Goal: Information Seeking & Learning: Learn about a topic

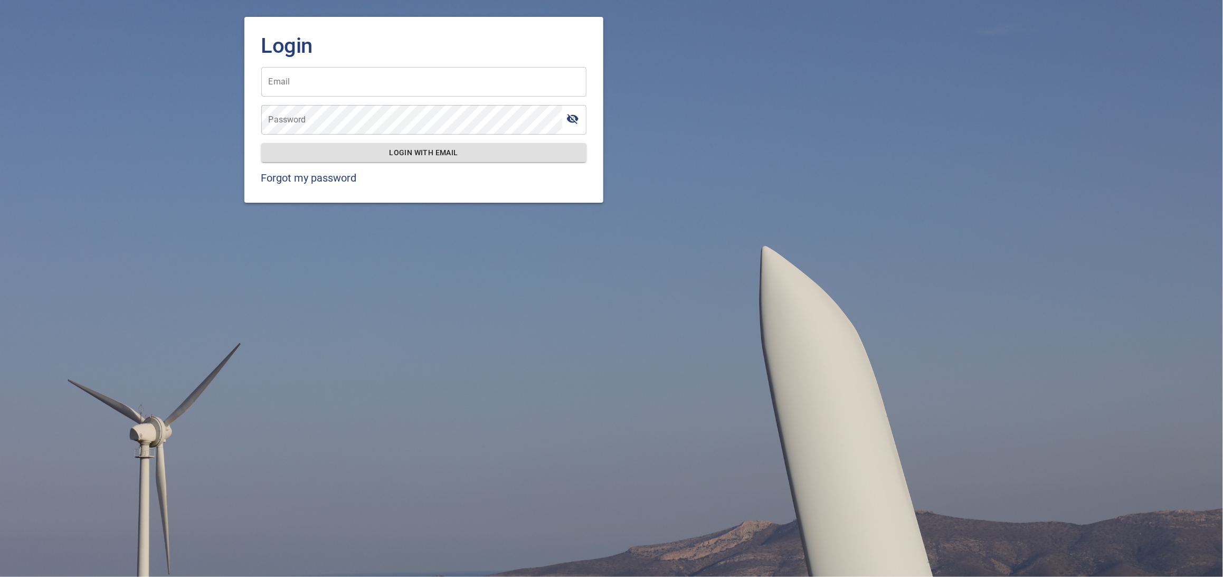
type input "**********"
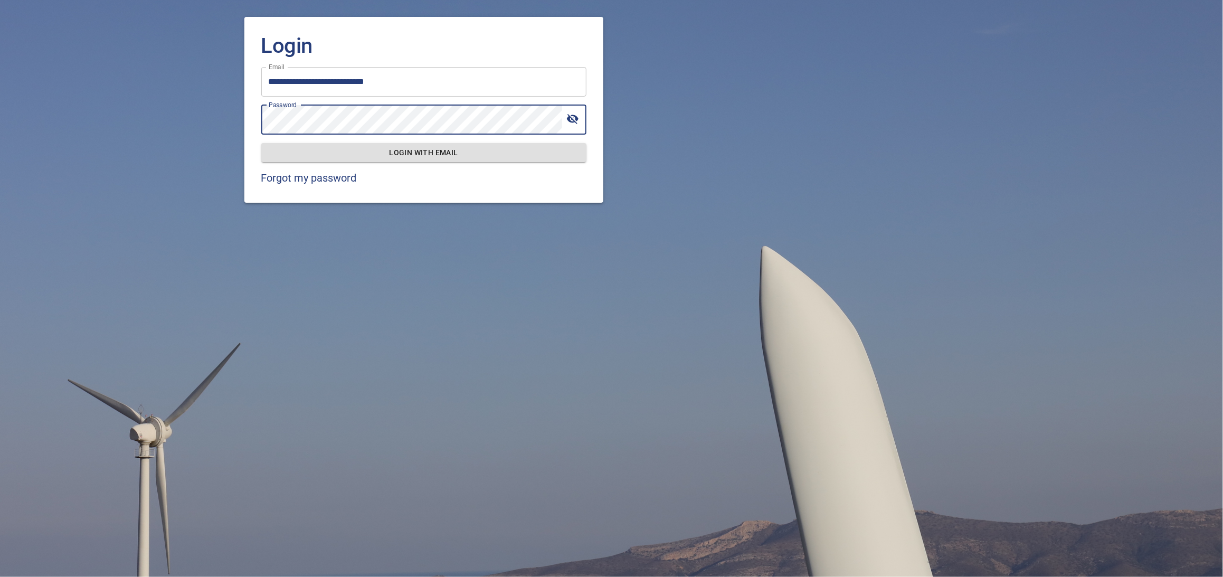
click at [261, 143] on button "Login with email" at bounding box center [423, 153] width 325 height 20
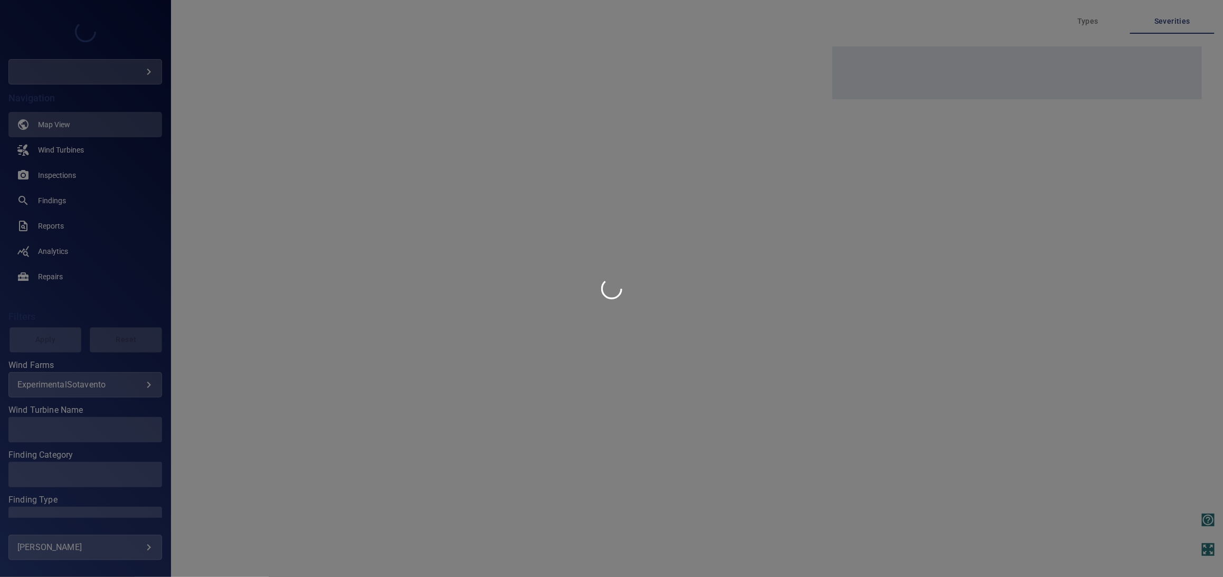
type input "****"
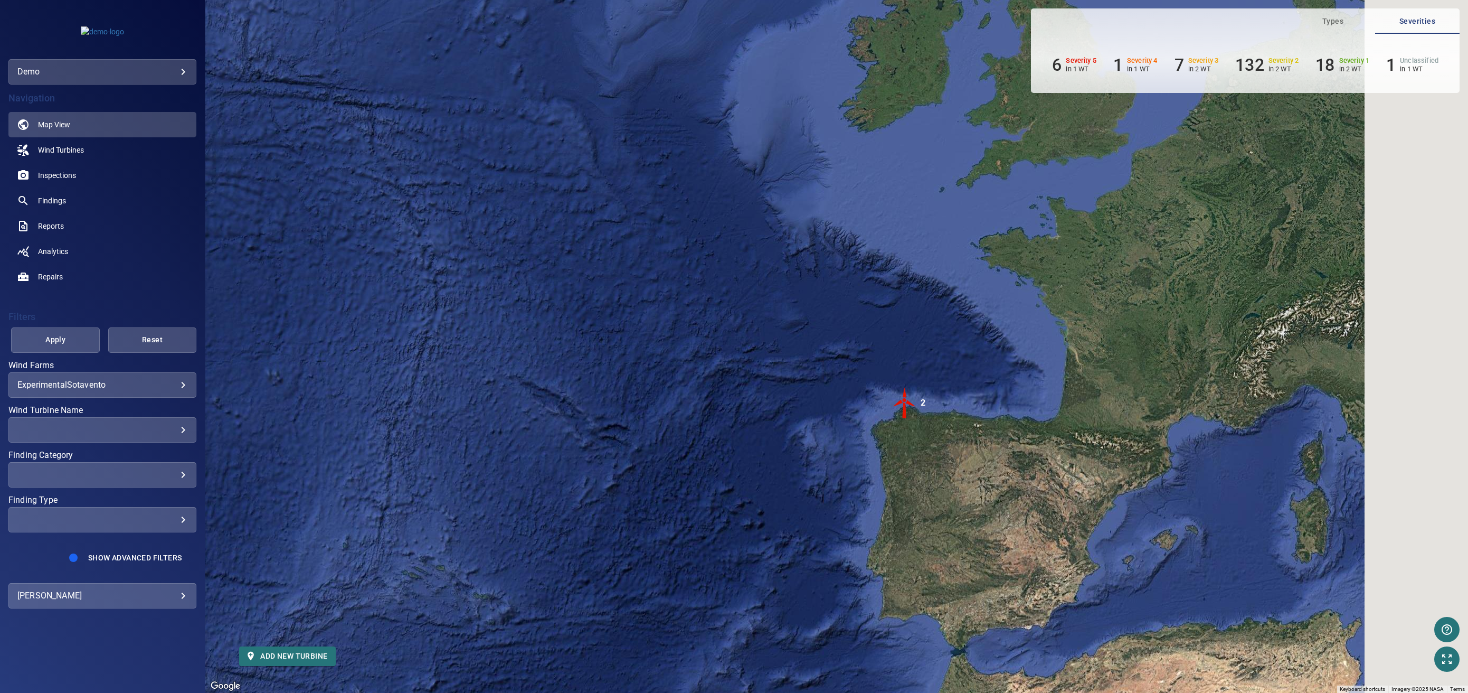
drag, startPoint x: 868, startPoint y: 415, endPoint x: 596, endPoint y: 387, distance: 273.2
click at [596, 388] on div "To activate drag with keyboard, press Alt + Enter. Once in keyboard drag state,…" at bounding box center [836, 346] width 1263 height 693
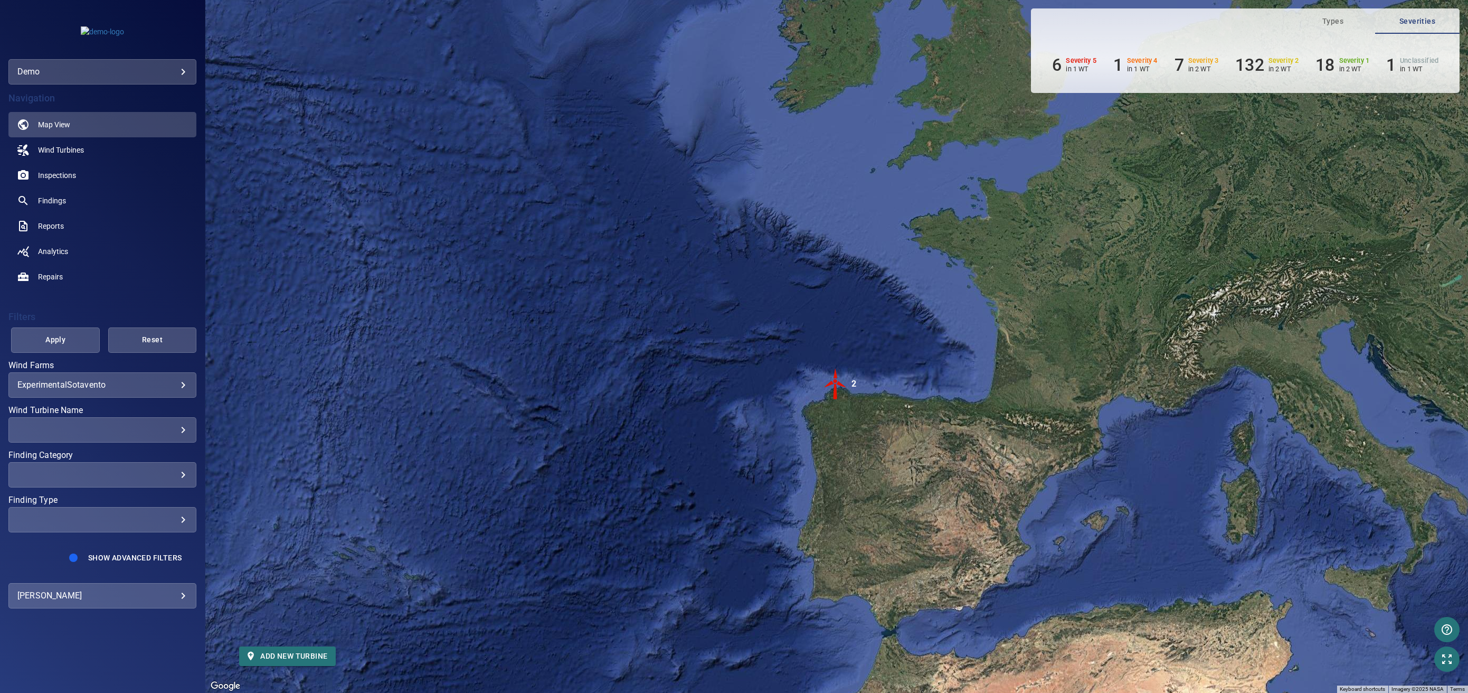
click at [89, 383] on body "**********" at bounding box center [734, 346] width 1468 height 693
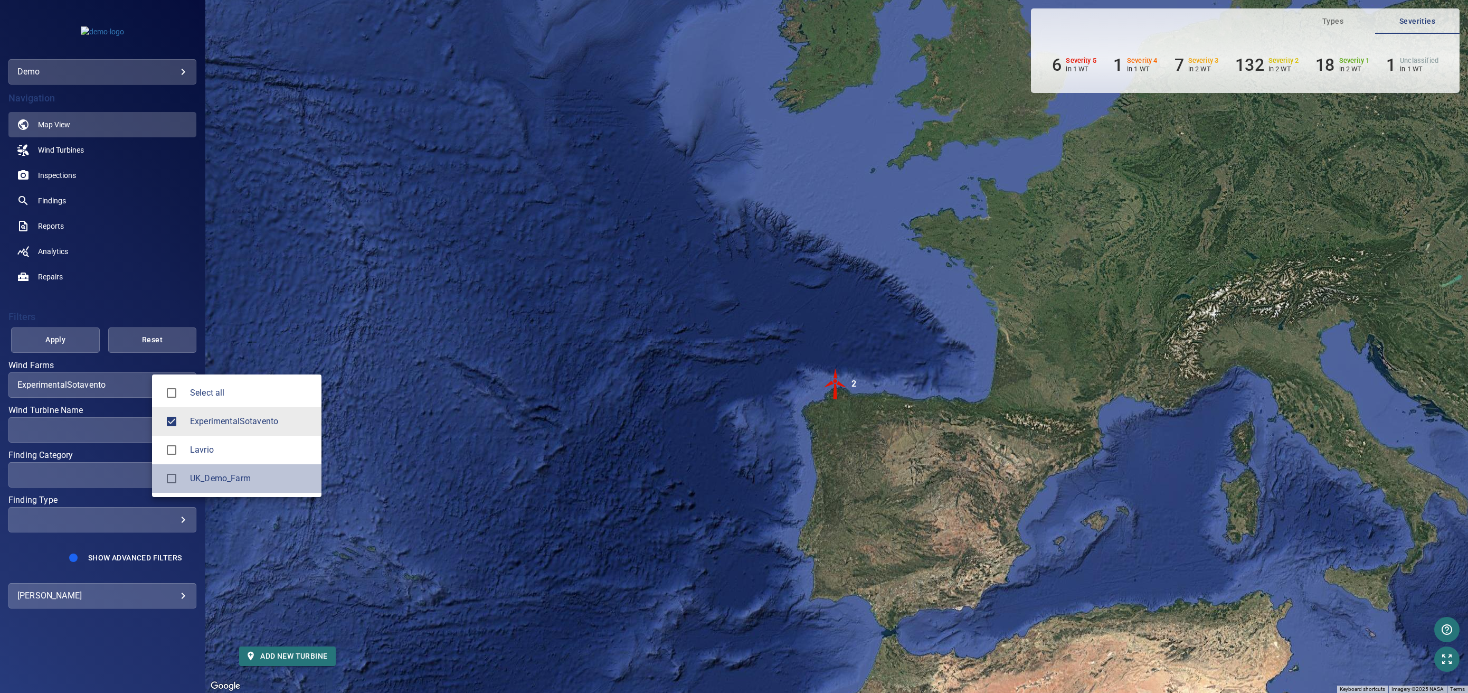
drag, startPoint x: 251, startPoint y: 470, endPoint x: 250, endPoint y: 442, distance: 28.0
click at [251, 471] on li "UK_Demo_Farm" at bounding box center [236, 478] width 169 height 29
click at [251, 420] on span "ExperimentalSotavento" at bounding box center [251, 421] width 123 height 13
type input "**********"
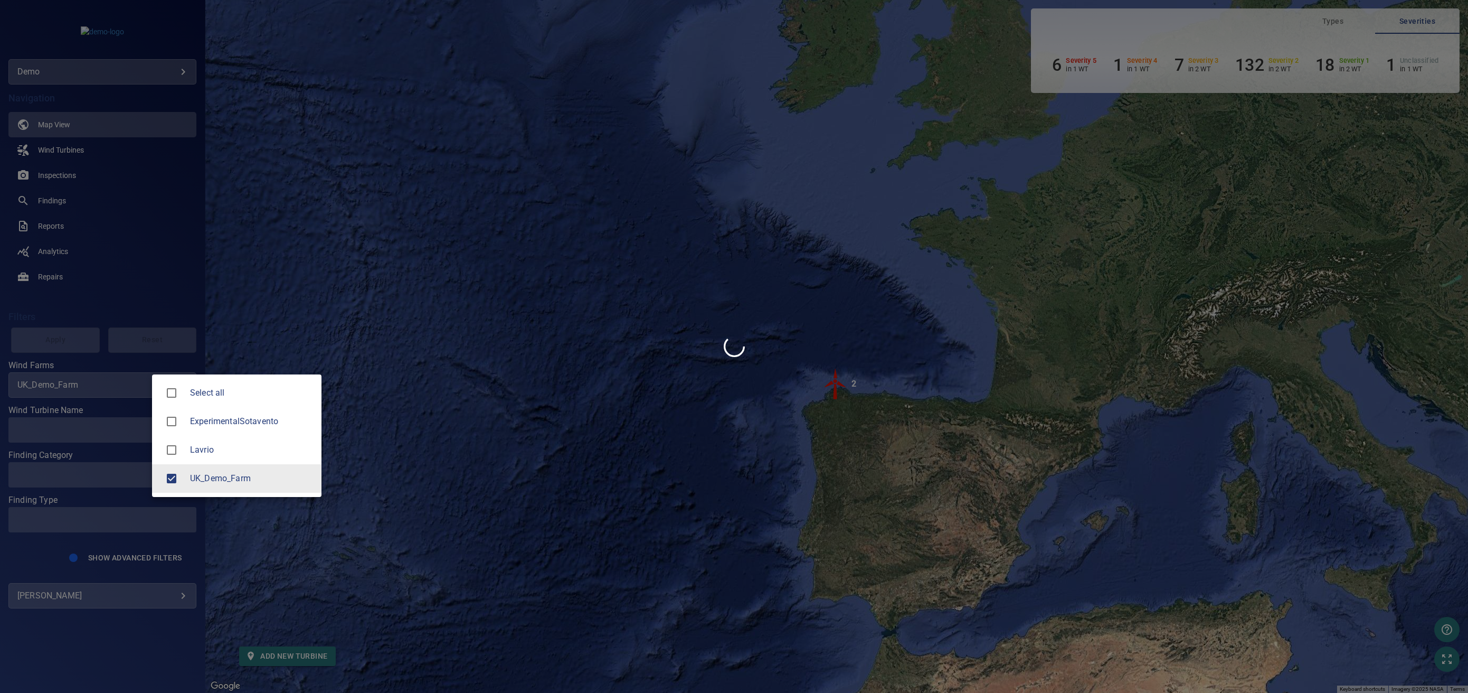
click at [411, 297] on div at bounding box center [734, 346] width 1468 height 693
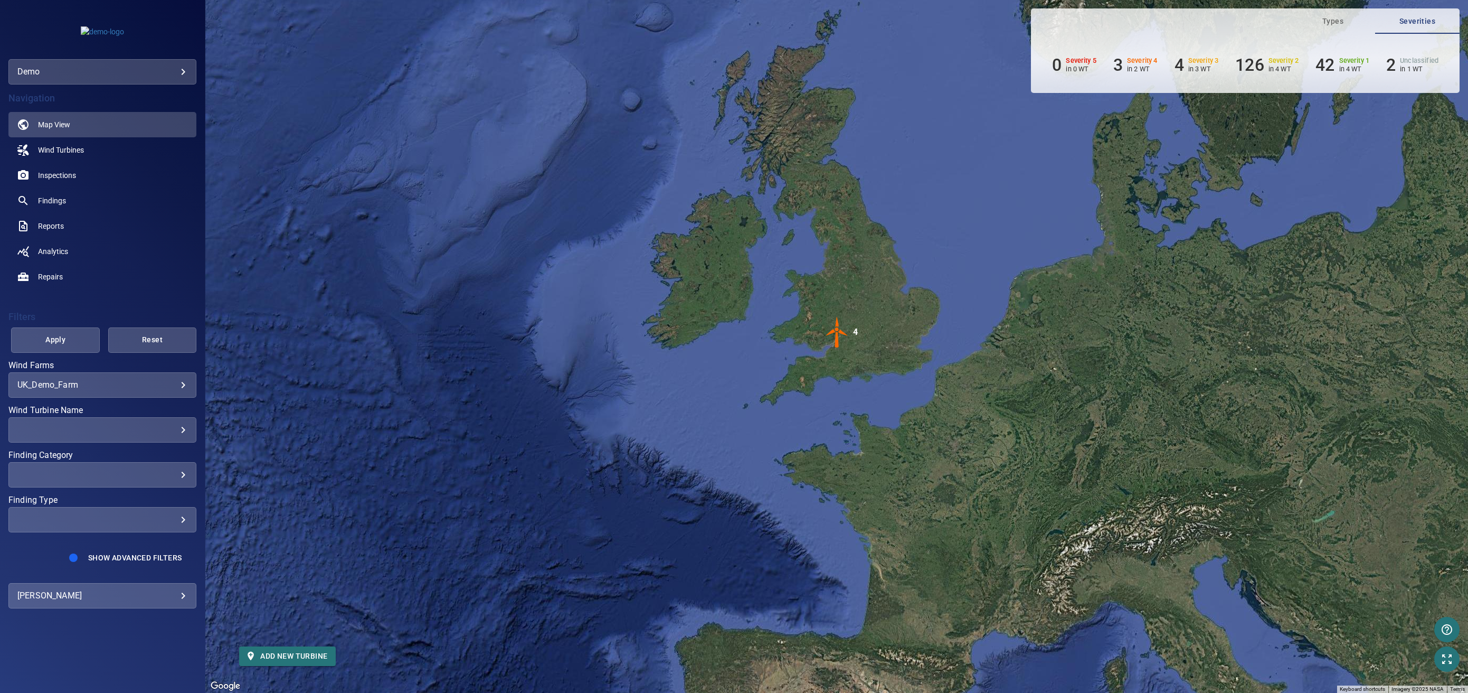
click at [837, 339] on img "4" at bounding box center [837, 332] width 32 height 32
click at [839, 333] on img "4" at bounding box center [837, 332] width 32 height 32
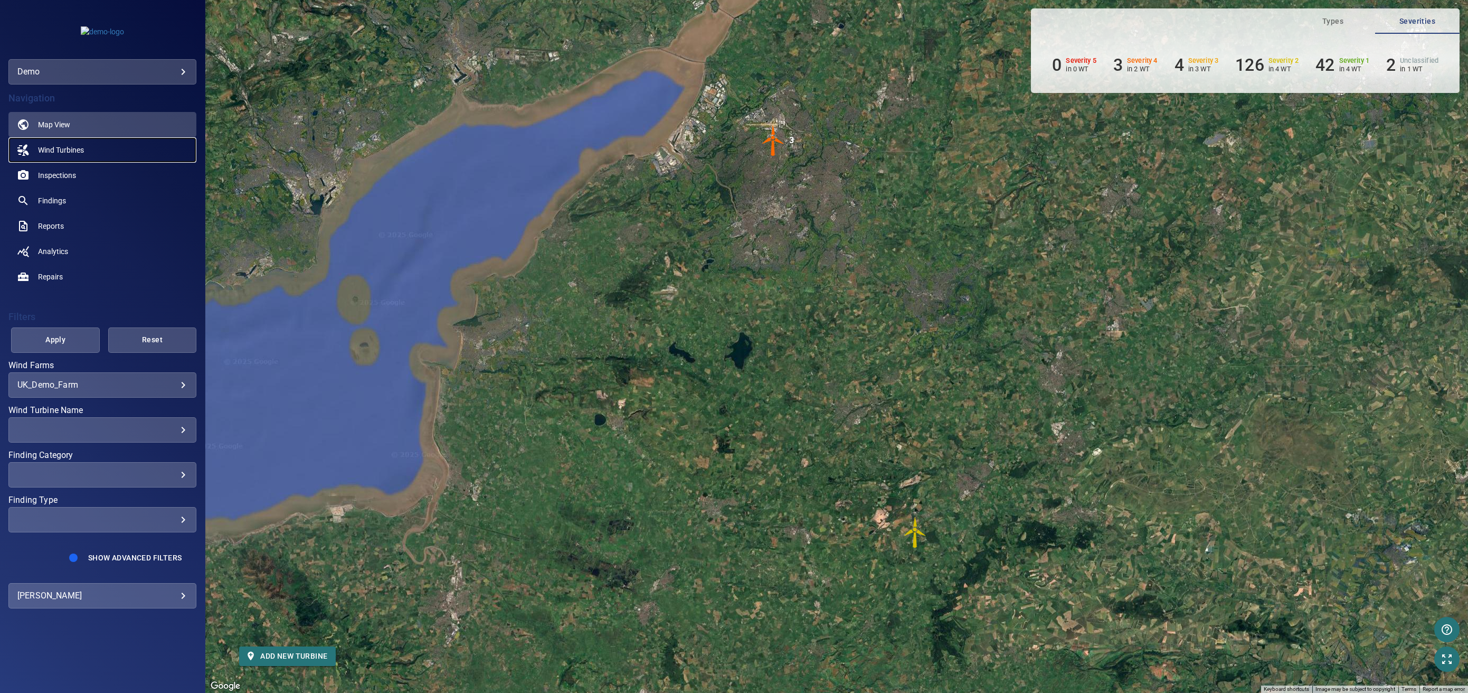
click at [94, 149] on link "Wind Turbines" at bounding box center [102, 149] width 188 height 25
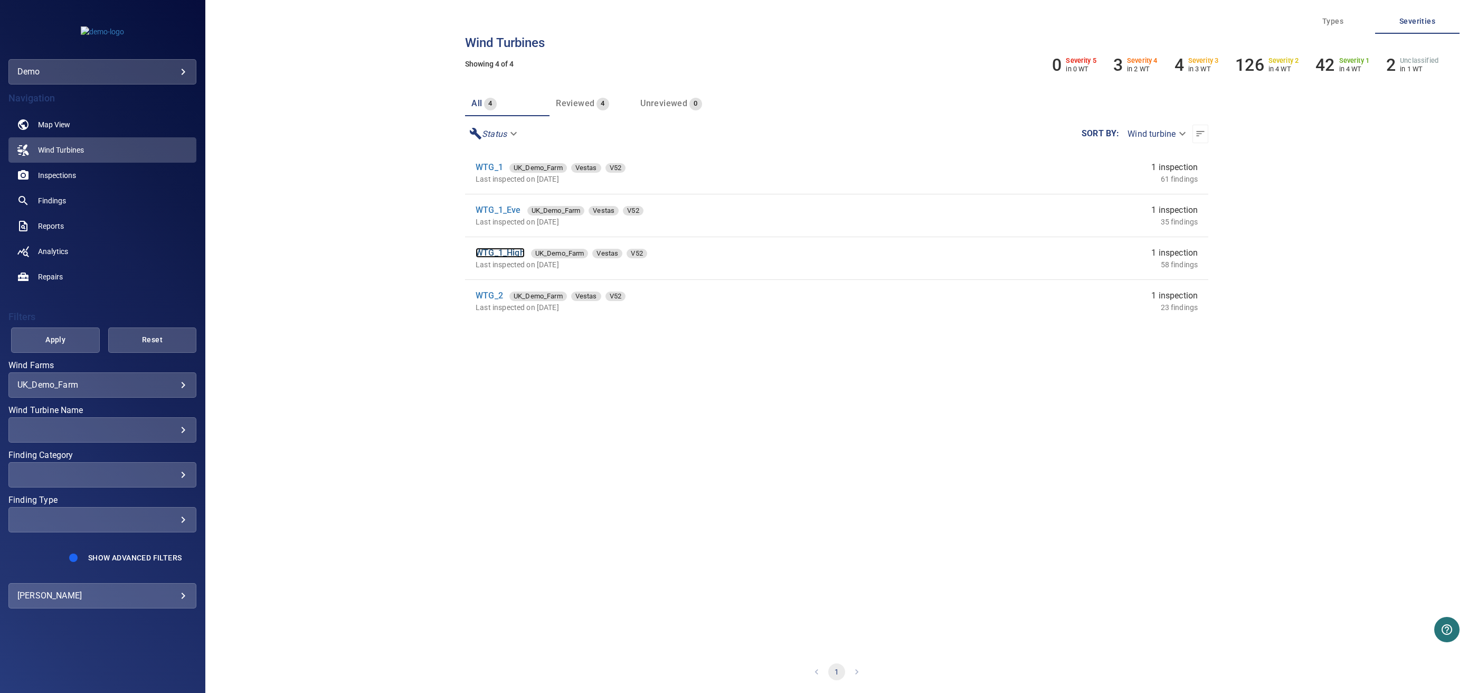
click at [491, 251] on link "WTG_1_High" at bounding box center [500, 253] width 49 height 10
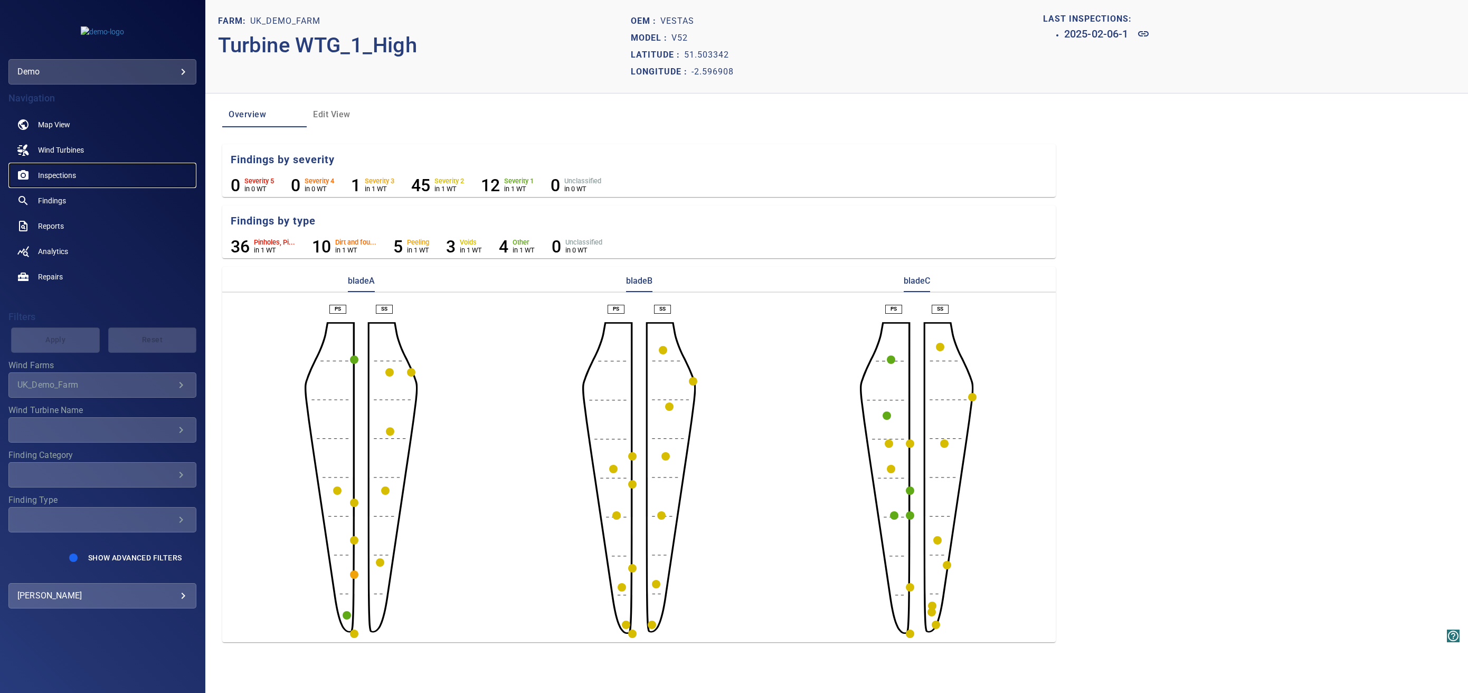
click at [79, 175] on link "Inspections" at bounding box center [102, 175] width 188 height 25
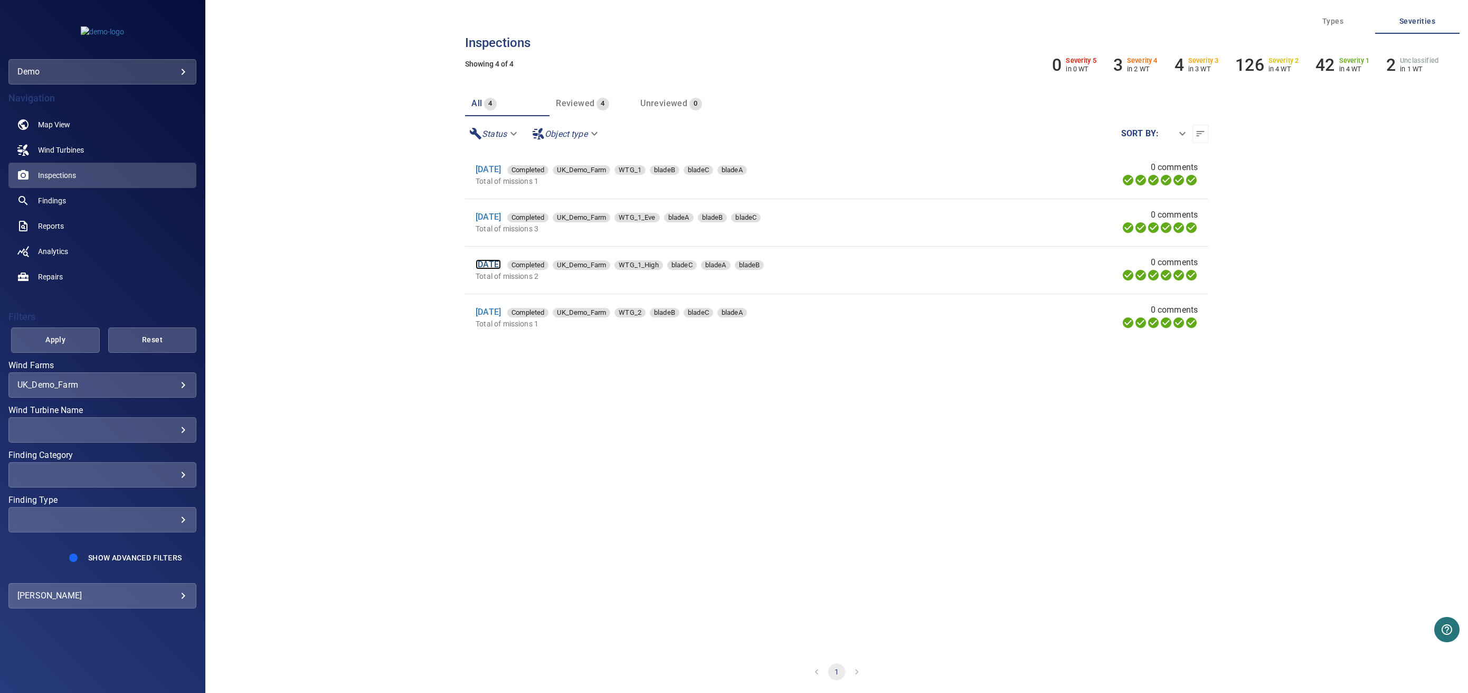
click at [495, 263] on link "[DATE]" at bounding box center [488, 264] width 25 height 10
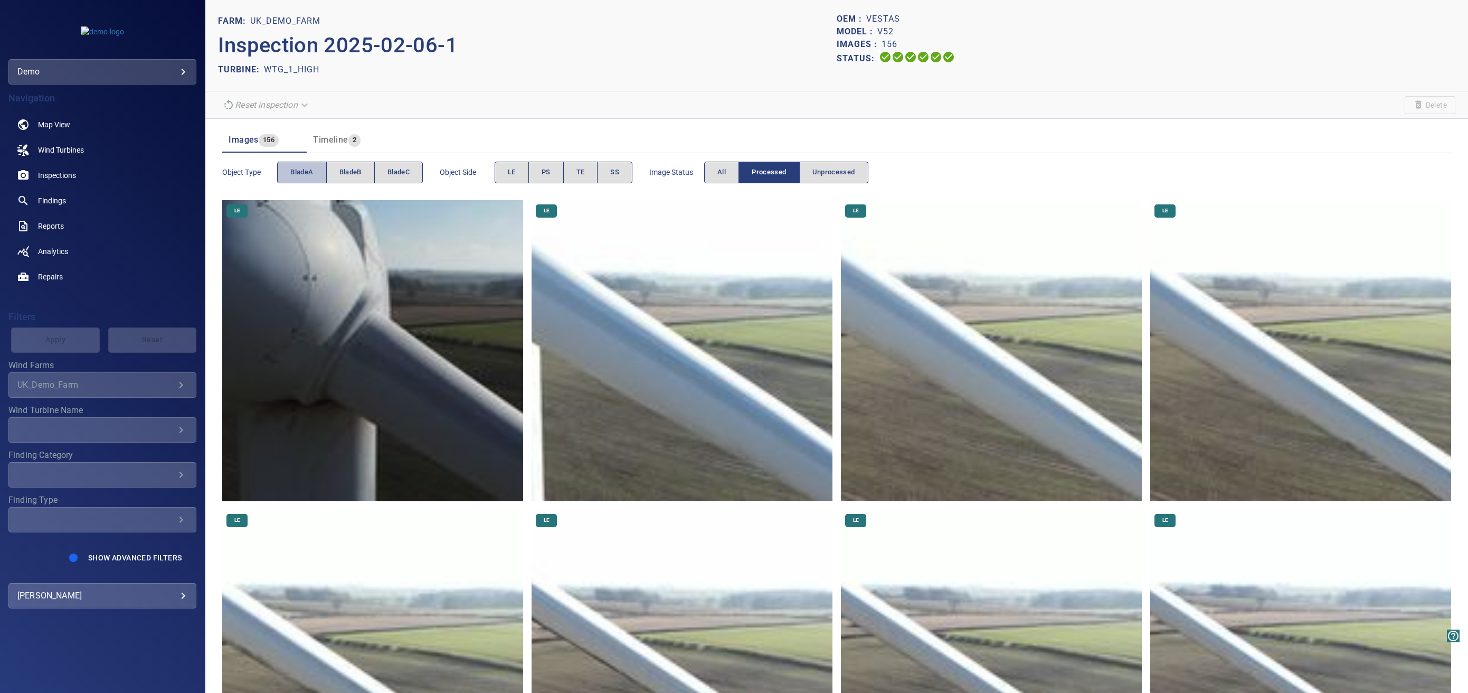
click at [289, 175] on button "bladeA" at bounding box center [301, 173] width 49 height 22
click at [527, 182] on button "LE" at bounding box center [512, 173] width 34 height 22
click at [350, 169] on span "bladeB" at bounding box center [350, 172] width 22 height 12
click at [296, 175] on span "bladeA" at bounding box center [301, 172] width 23 height 12
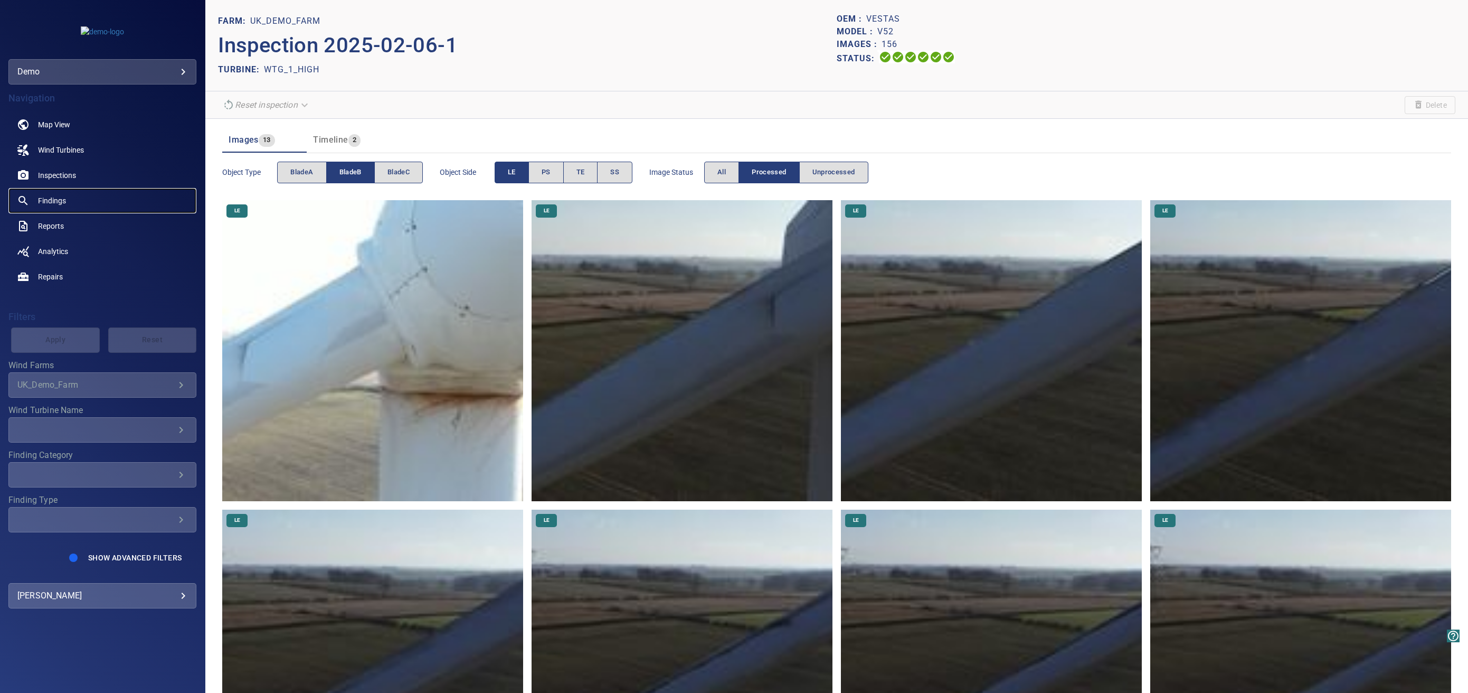
click at [55, 203] on span "Findings" at bounding box center [52, 200] width 28 height 11
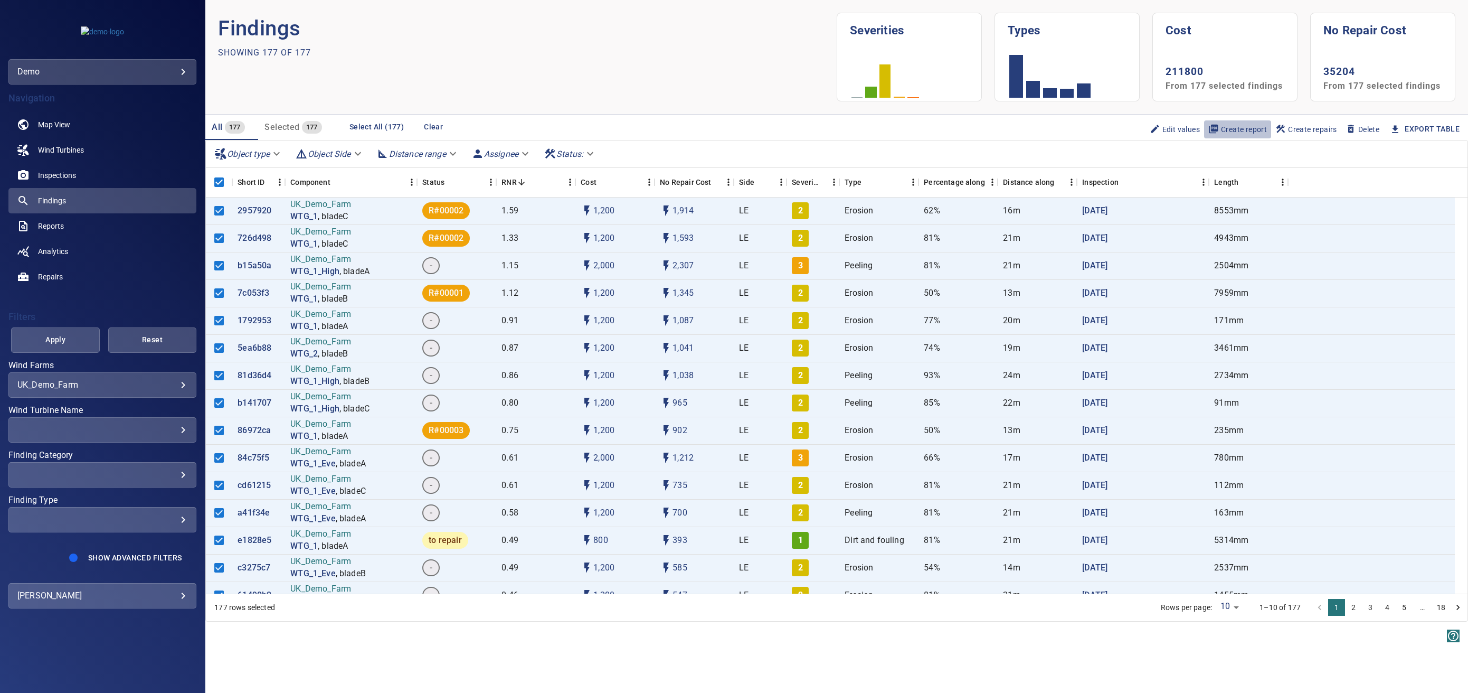
click at [1223, 128] on span "Create report" at bounding box center [1237, 130] width 59 height 12
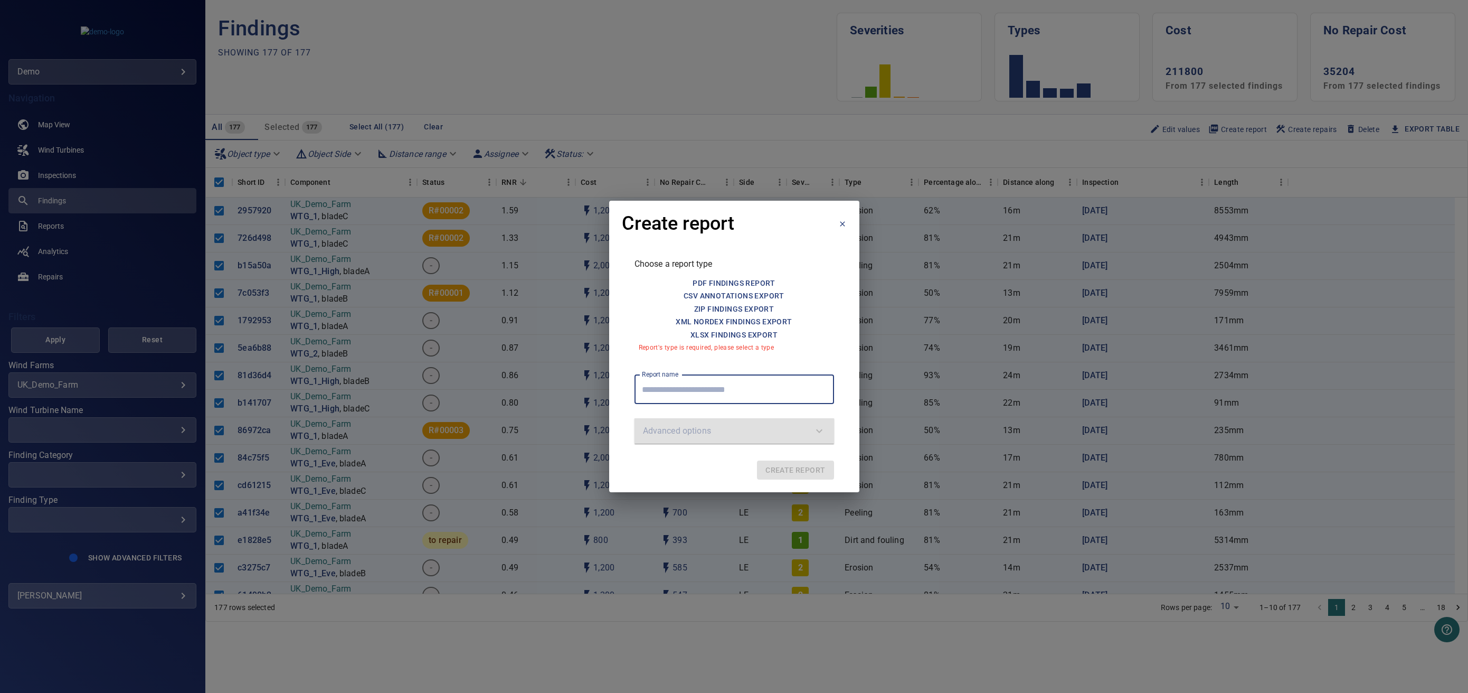
click at [840, 221] on icon at bounding box center [842, 223] width 5 height 5
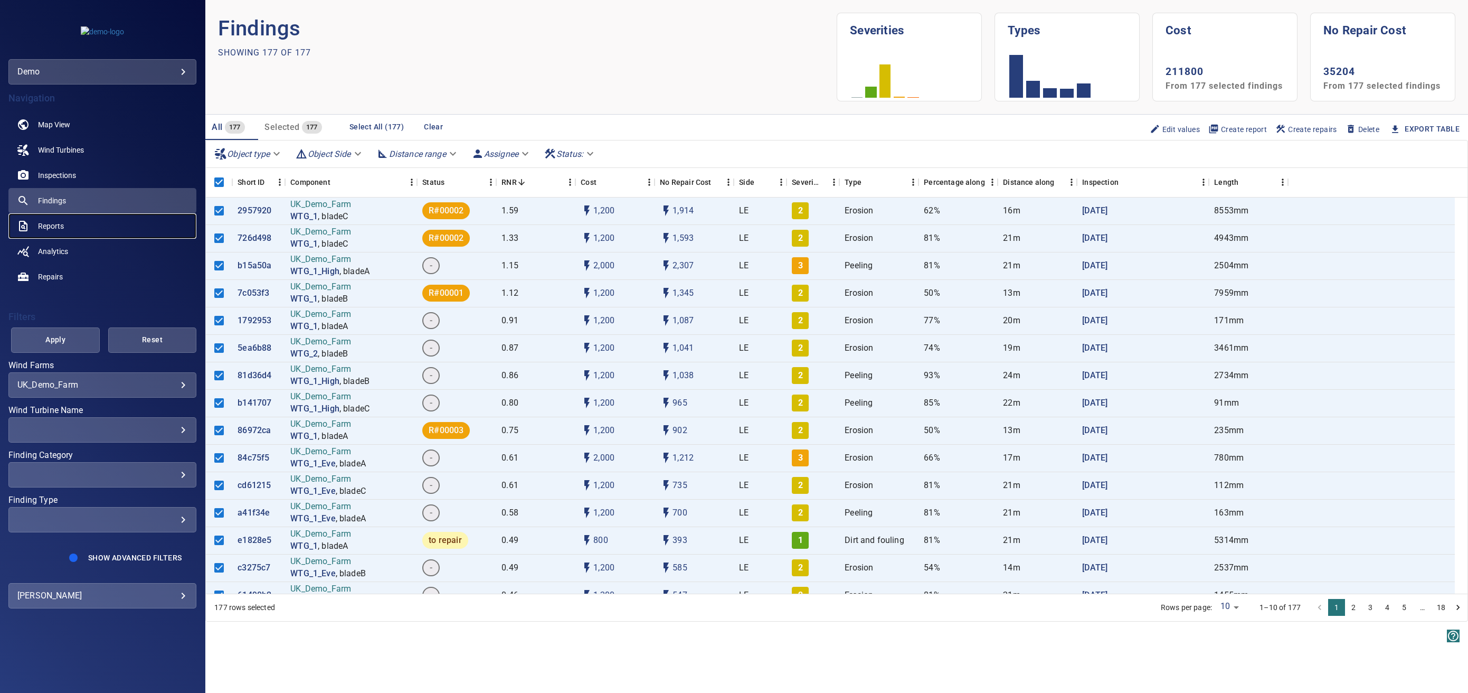
click at [91, 232] on link "Reports" at bounding box center [102, 225] width 188 height 25
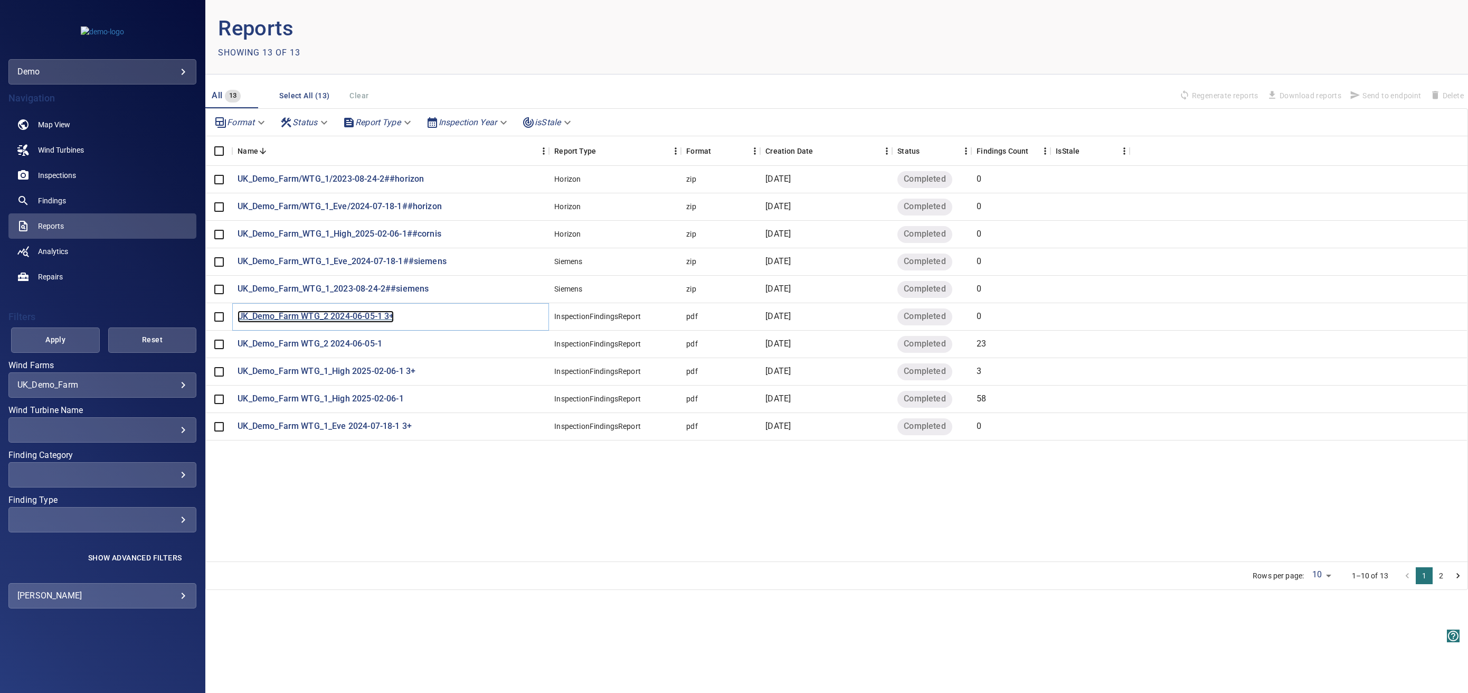
click at [383, 318] on p "UK_Demo_Farm WTG_2 2024-06-05-1 3+" at bounding box center [316, 316] width 156 height 12
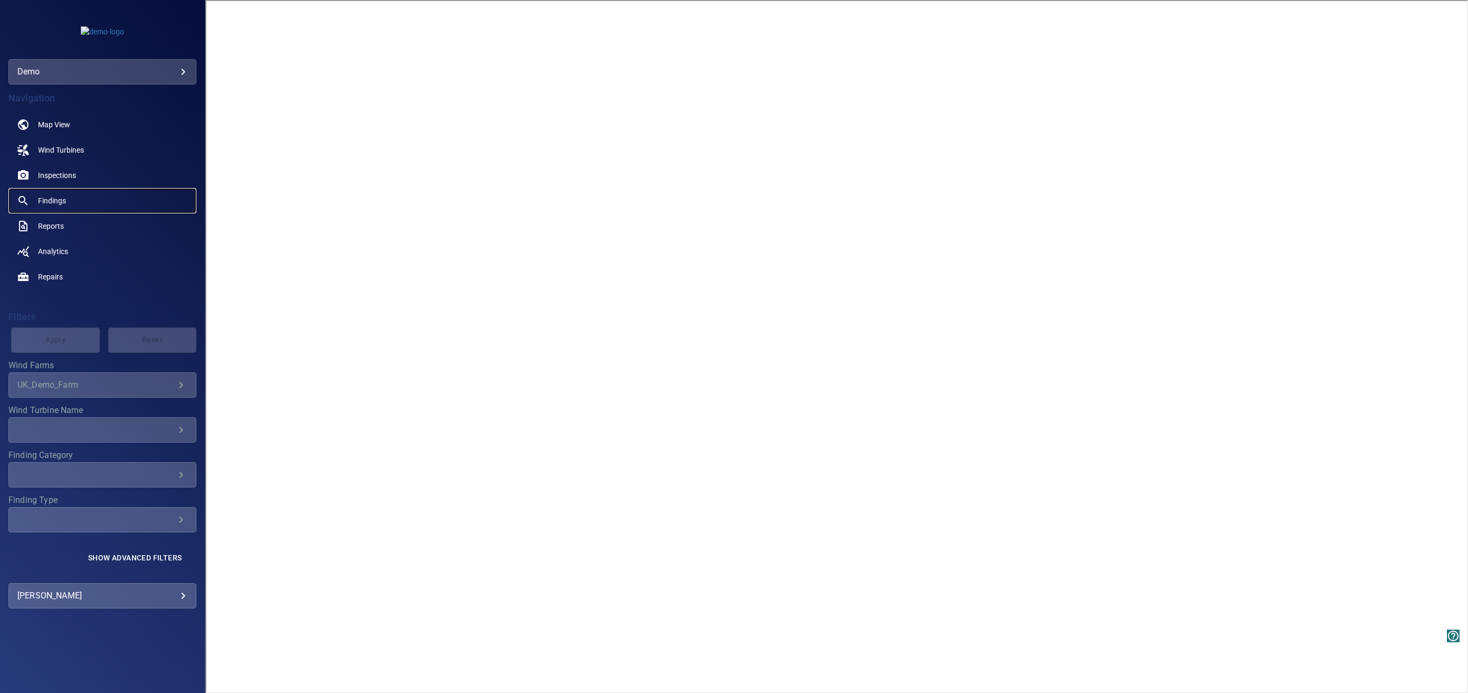
click at [56, 206] on link "Findings" at bounding box center [102, 200] width 188 height 25
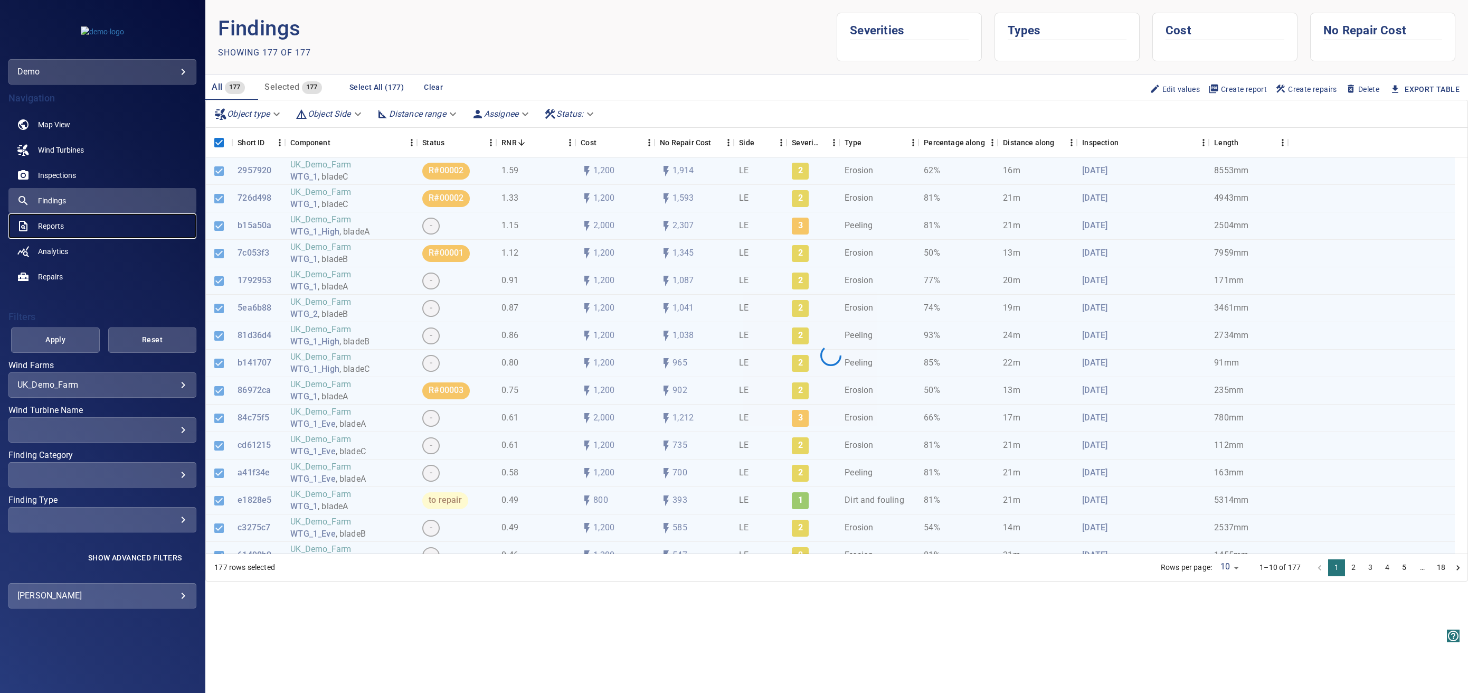
click at [65, 220] on link "Reports" at bounding box center [102, 225] width 188 height 25
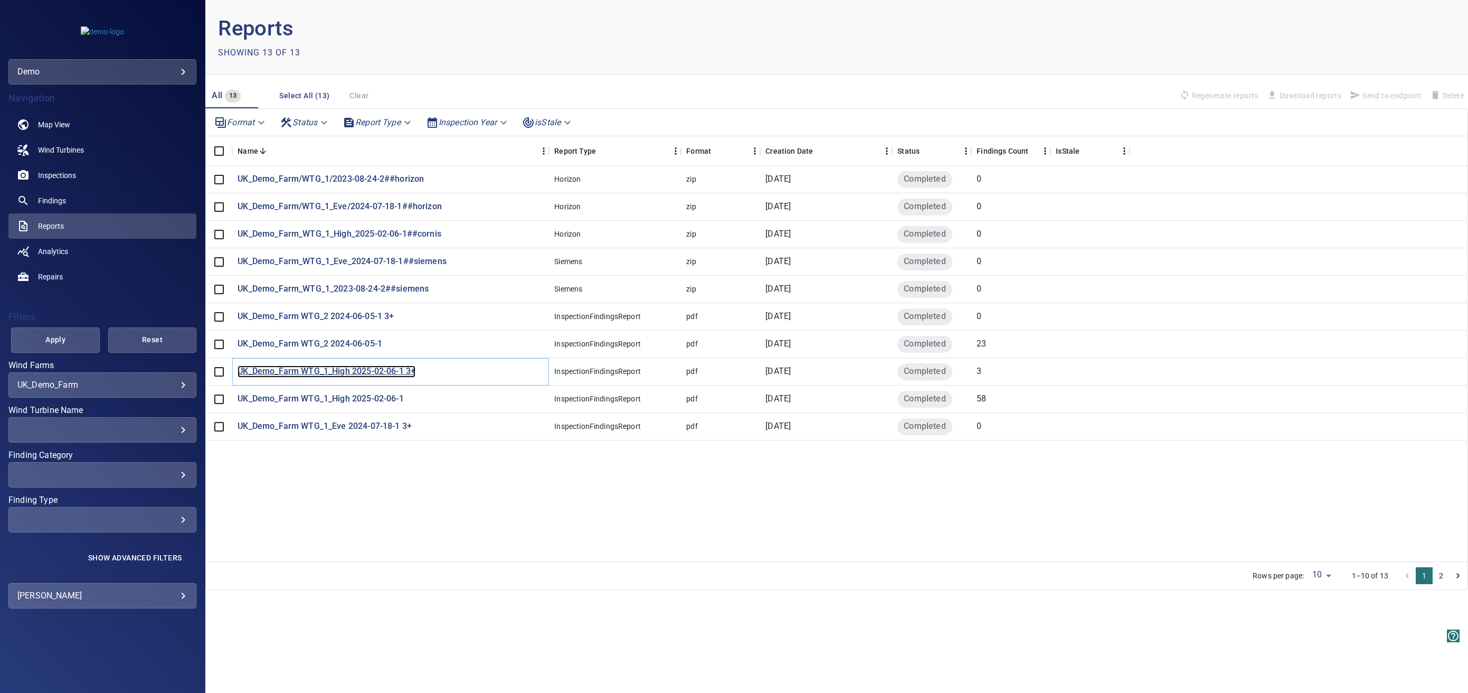
click at [382, 374] on p "UK_Demo_Farm WTG_1_High 2025-02-06-1 3+" at bounding box center [327, 371] width 178 height 12
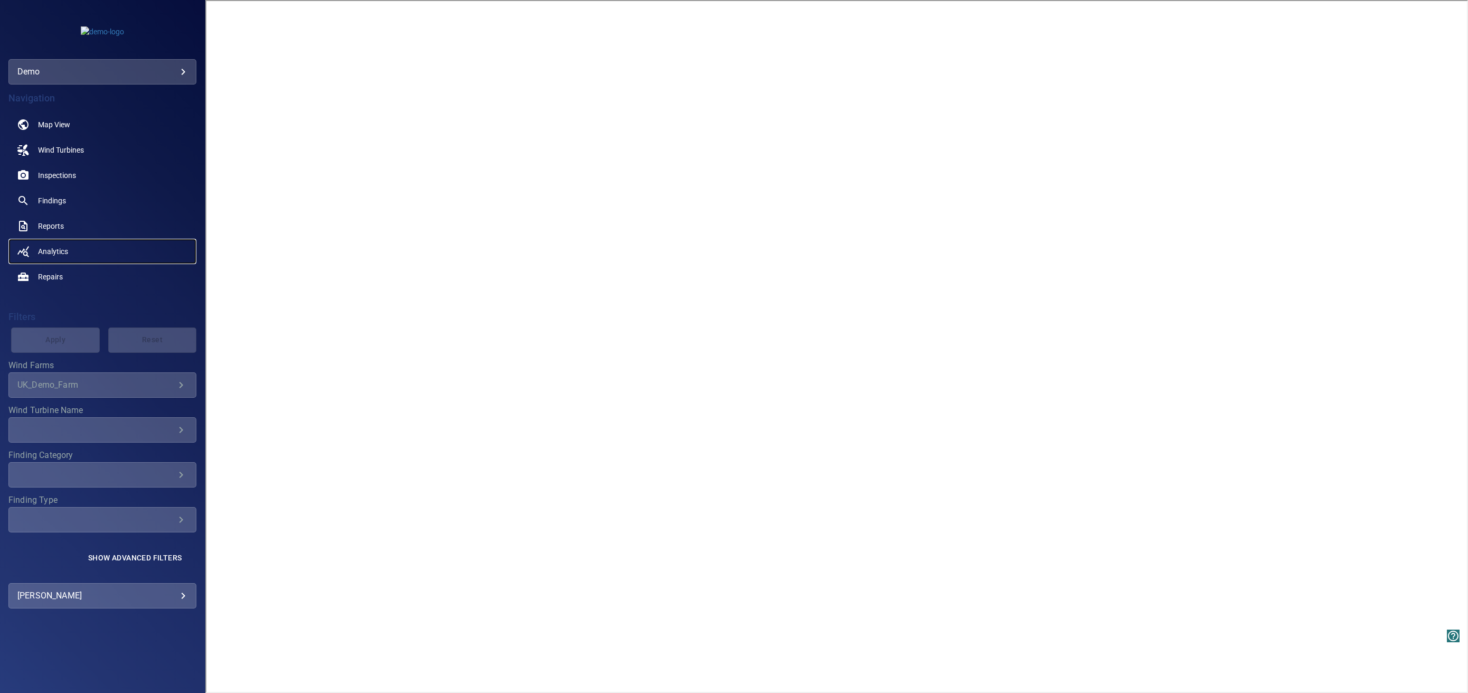
click at [71, 254] on link "Analytics" at bounding box center [102, 251] width 188 height 25
